Goal: Find specific page/section: Find specific page/section

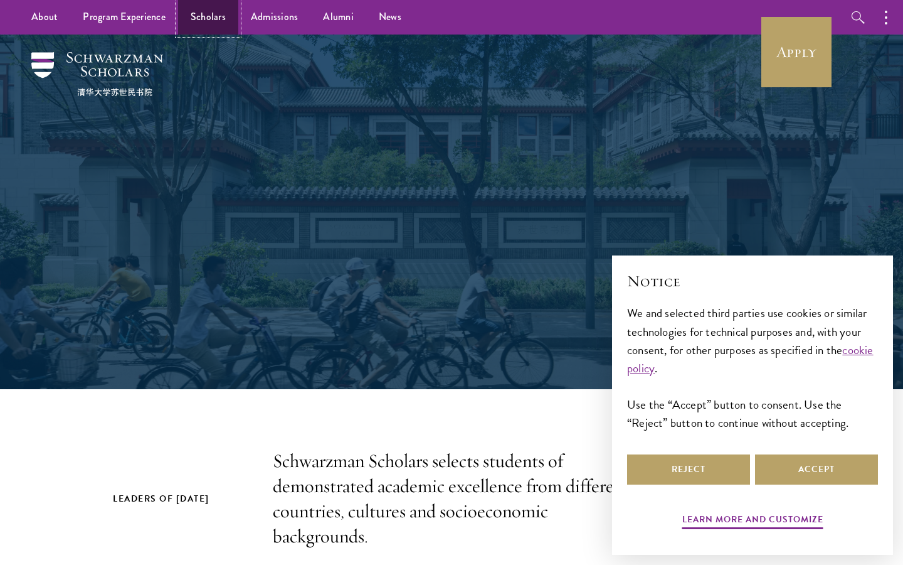
click at [210, 19] on link "Scholars" at bounding box center [208, 17] width 60 height 35
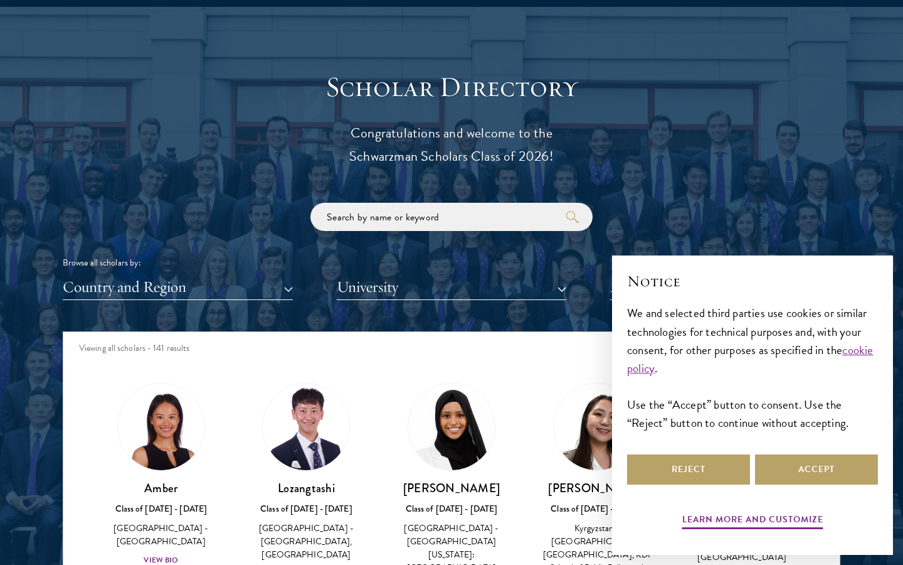
scroll to position [1335, 0]
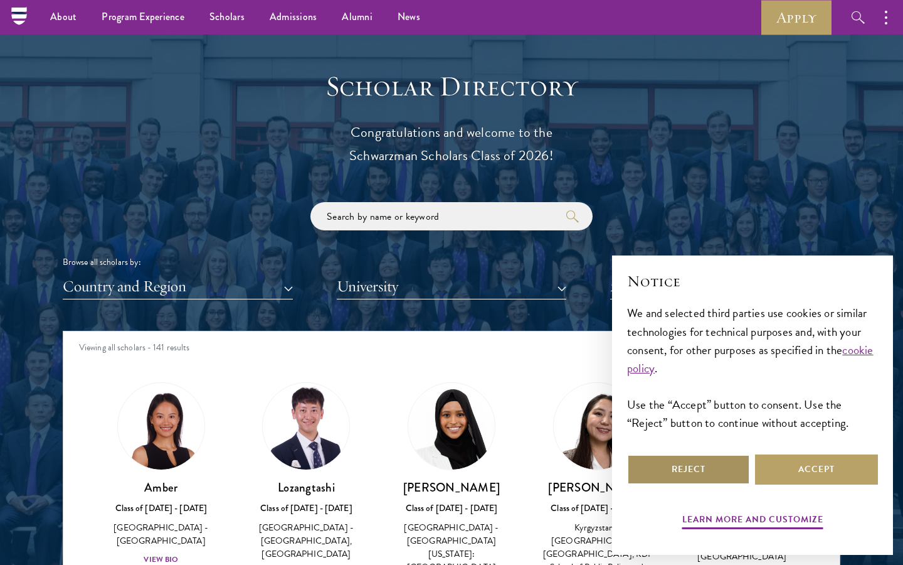
click at [712, 468] on button "Reject" at bounding box center [688, 469] width 123 height 30
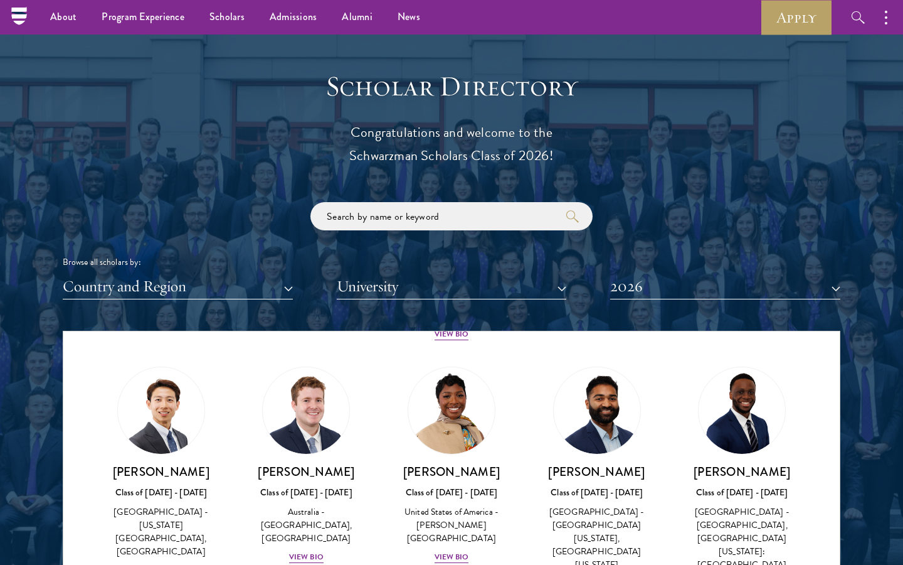
scroll to position [517, 0]
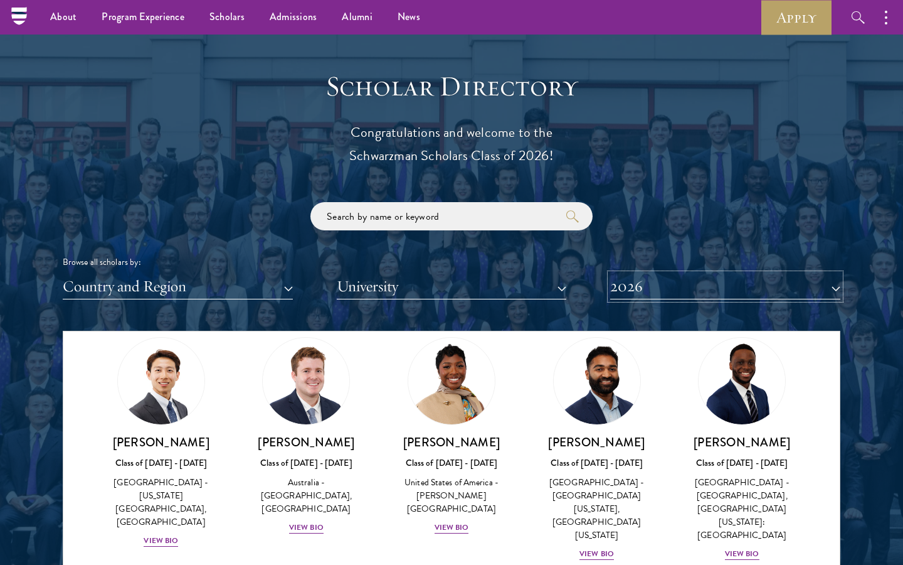
click at [634, 290] on button "2026" at bounding box center [725, 286] width 230 height 26
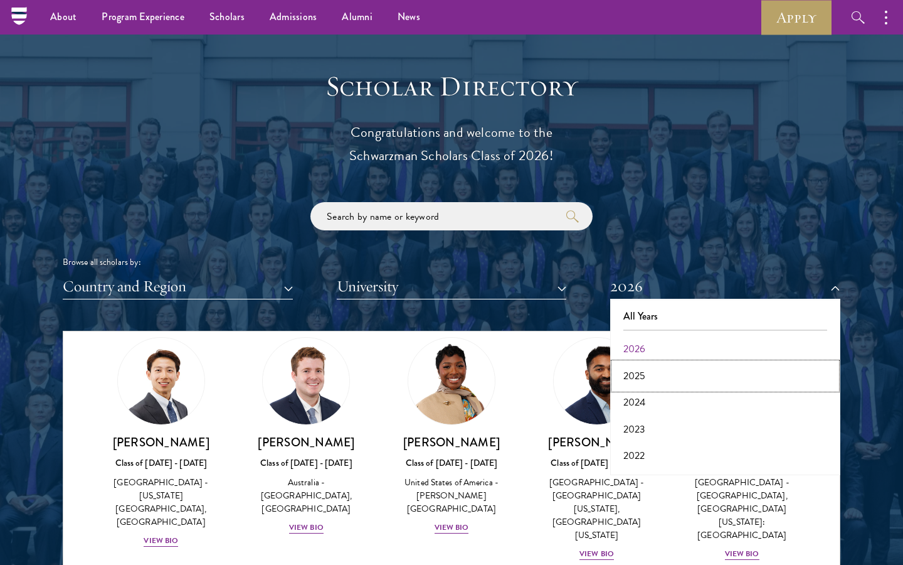
click at [635, 377] on button "2025" at bounding box center [725, 376] width 223 height 26
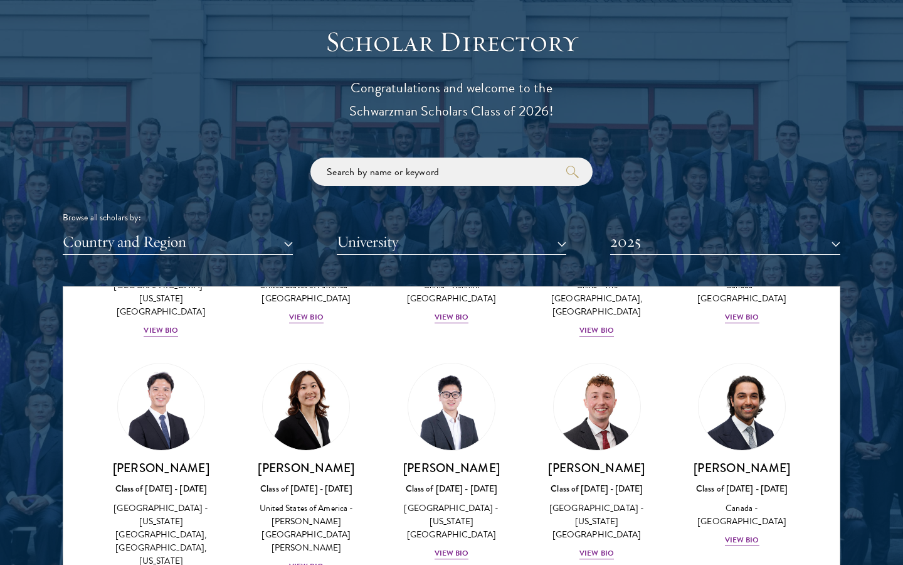
scroll to position [3228, 0]
